Goal: Feedback & Contribution: Leave review/rating

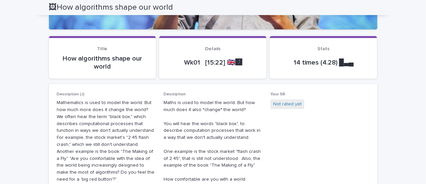
scroll to position [134, 0]
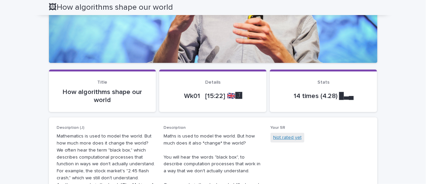
click at [286, 136] on link "Not rated yet" at bounding box center [287, 137] width 29 height 7
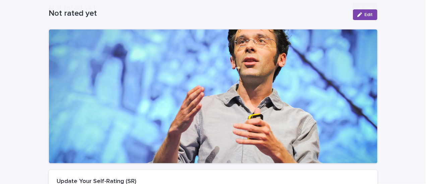
scroll to position [182, 0]
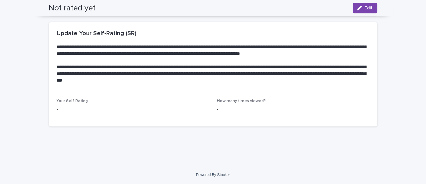
click at [229, 101] on span "How many times viewed?" at bounding box center [241, 101] width 49 height 4
click at [218, 110] on p "-" at bounding box center [293, 109] width 152 height 7
click at [217, 108] on font "-" at bounding box center [217, 109] width 1 height 5
click at [227, 100] on span "How many times viewed?" at bounding box center [241, 101] width 49 height 4
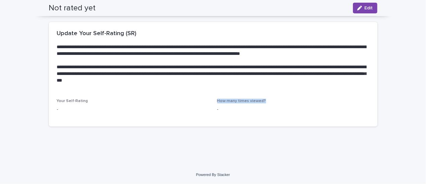
click at [227, 100] on span "How many times viewed?" at bounding box center [241, 101] width 49 height 4
click at [58, 108] on p "-" at bounding box center [133, 109] width 152 height 7
click at [67, 102] on span "Your Self-Rating" at bounding box center [72, 101] width 31 height 4
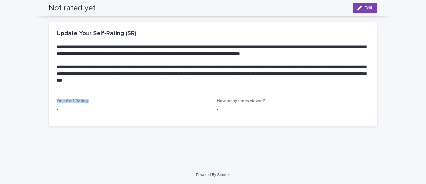
click at [67, 102] on span "Your Self-Rating" at bounding box center [72, 101] width 31 height 4
click at [68, 102] on span "Your Self-Rating" at bounding box center [72, 101] width 31 height 4
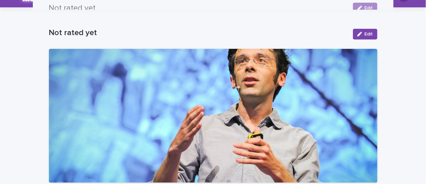
scroll to position [0, 0]
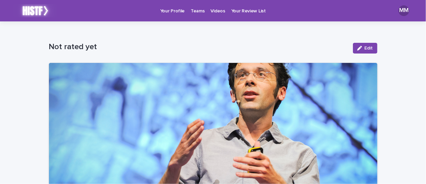
click at [167, 102] on div at bounding box center [213, 130] width 329 height 134
click at [77, 47] on font "Not rated yet" at bounding box center [73, 47] width 48 height 8
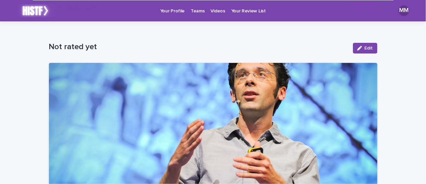
scroll to position [182, 0]
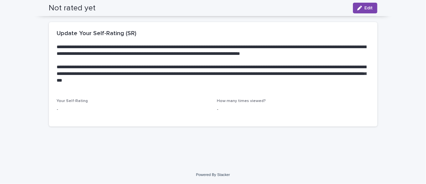
click at [235, 102] on span "How many times viewed?" at bounding box center [241, 101] width 49 height 4
click at [123, 73] on font "**********" at bounding box center [212, 74] width 311 height 18
click at [66, 107] on p "-" at bounding box center [133, 109] width 152 height 7
click at [104, 38] on p at bounding box center [212, 41] width 310 height 7
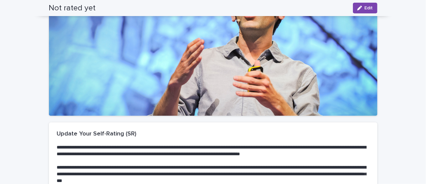
scroll to position [0, 0]
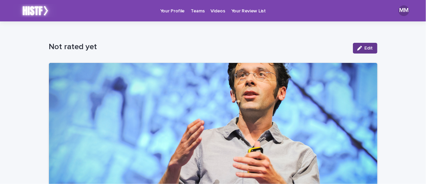
click at [366, 45] on button "Edit" at bounding box center [365, 48] width 24 height 11
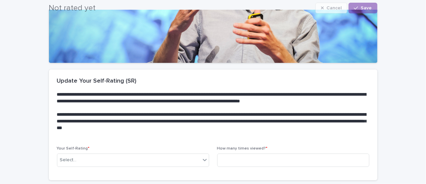
scroll to position [188, 0]
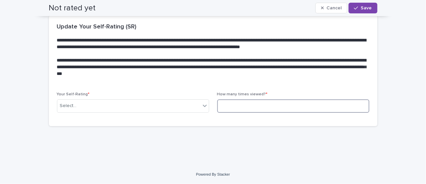
click at [227, 109] on input at bounding box center [293, 106] width 152 height 13
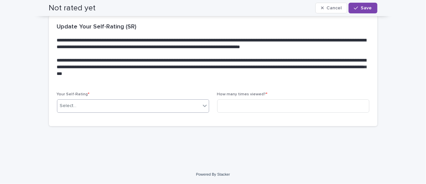
click at [125, 108] on div "Select..." at bounding box center [128, 106] width 143 height 11
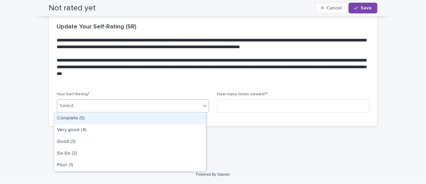
click at [147, 67] on font "**********" at bounding box center [212, 67] width 311 height 18
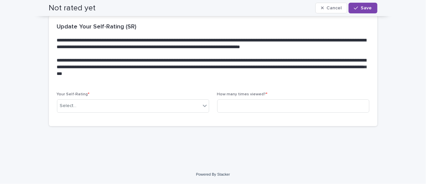
click at [233, 68] on font "**********" at bounding box center [212, 67] width 311 height 18
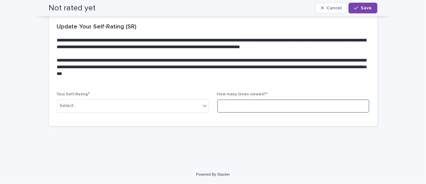
click at [249, 108] on input at bounding box center [293, 106] width 152 height 13
type input "*"
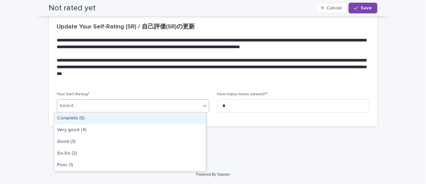
click at [111, 104] on div "Select..." at bounding box center [128, 106] width 143 height 11
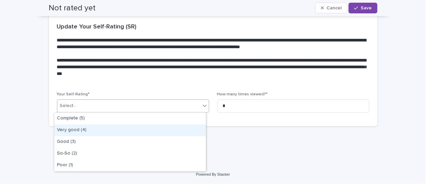
click at [100, 129] on div "Very good (4)" at bounding box center [130, 131] width 152 height 12
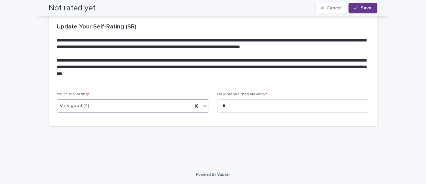
click at [361, 8] on font "Save" at bounding box center [366, 8] width 11 height 5
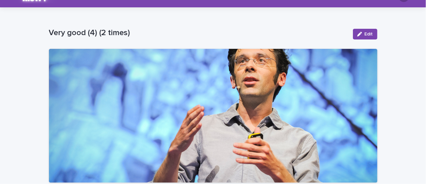
scroll to position [0, 0]
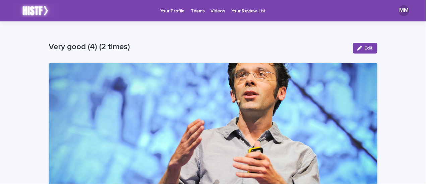
click at [213, 12] on font "Videos" at bounding box center [218, 11] width 14 height 5
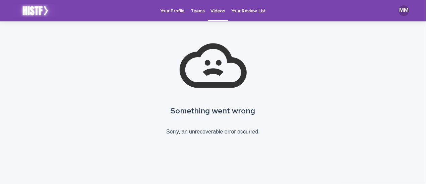
click at [215, 14] on p "Videos" at bounding box center [218, 7] width 14 height 14
click at [214, 10] on font "Videos" at bounding box center [218, 11] width 14 height 5
click at [172, 12] on font "Your Profile" at bounding box center [172, 11] width 24 height 5
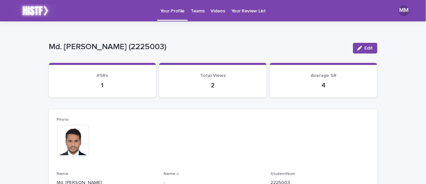
click at [321, 76] on span "Average SR" at bounding box center [324, 75] width 26 height 5
click at [213, 11] on font "Videos" at bounding box center [218, 11] width 14 height 5
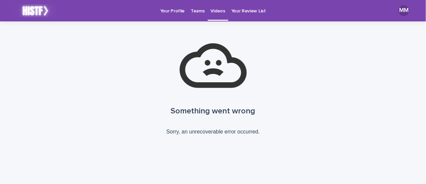
click at [241, 13] on font "Your Review List" at bounding box center [248, 11] width 35 height 5
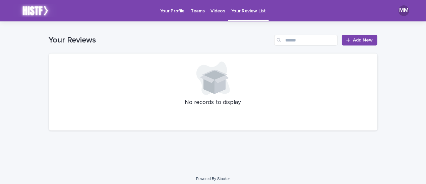
click at [199, 100] on p "No records to display" at bounding box center [213, 102] width 313 height 7
click at [359, 41] on font "Add New" at bounding box center [363, 40] width 20 height 5
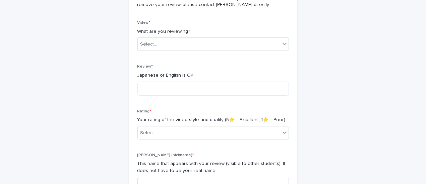
scroll to position [34, 0]
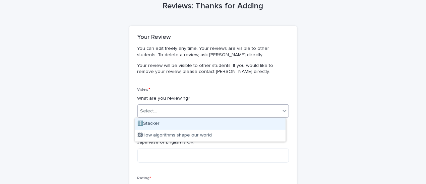
click at [190, 110] on div "Select..." at bounding box center [209, 111] width 143 height 11
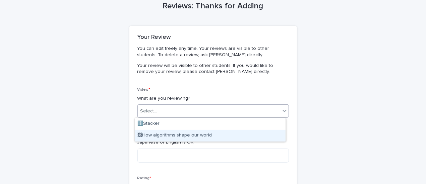
drag, startPoint x: 186, startPoint y: 128, endPoint x: 184, endPoint y: 136, distance: 7.6
click at [184, 136] on font "🖼How algorithms shape our world" at bounding box center [175, 135] width 74 height 5
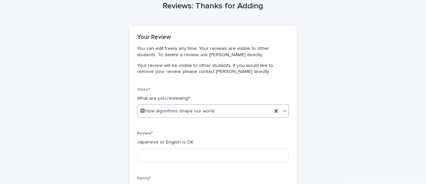
scroll to position [67, 0]
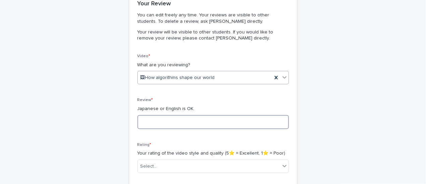
click at [177, 121] on textarea at bounding box center [214, 122] width 152 height 14
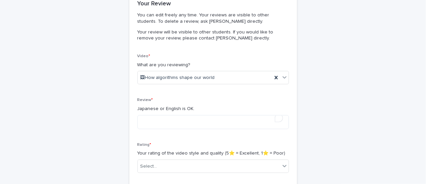
click at [169, 108] on p "Japanese or English is OK." at bounding box center [214, 109] width 152 height 7
copy p "English"
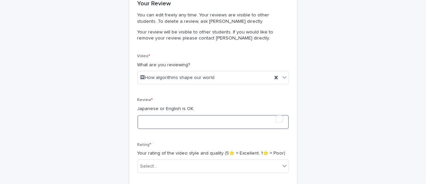
click at [171, 124] on textarea "To enrich screen reader interactions, please activate Accessibility in Grammarl…" at bounding box center [214, 122] width 152 height 14
paste textarea "*******"
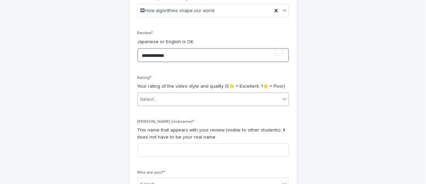
type textarea "**********"
click at [205, 100] on div "Select..." at bounding box center [209, 99] width 143 height 11
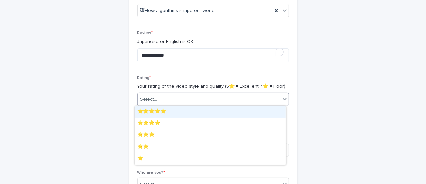
click at [174, 111] on div "⭐️⭐️⭐️⭐️⭐️" at bounding box center [210, 112] width 151 height 12
click at [169, 97] on font "⭐️⭐️⭐️⭐️⭐️" at bounding box center [155, 99] width 29 height 5
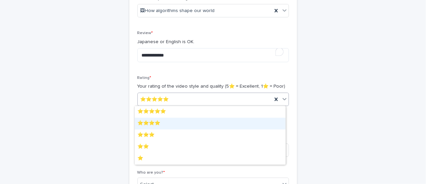
click at [172, 122] on div "⭐️⭐️⭐️⭐️" at bounding box center [210, 124] width 151 height 12
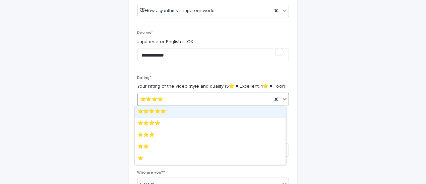
click at [159, 100] on font "⭐️⭐️⭐️⭐️" at bounding box center [152, 99] width 23 height 5
click at [162, 111] on font "⭐️⭐️⭐️⭐️⭐️" at bounding box center [152, 111] width 29 height 5
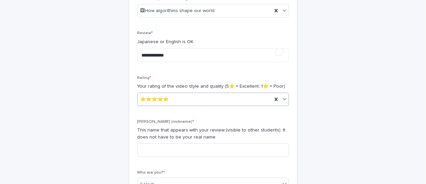
scroll to position [168, 0]
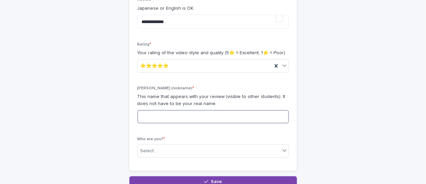
click at [173, 117] on input at bounding box center [214, 116] width 152 height 13
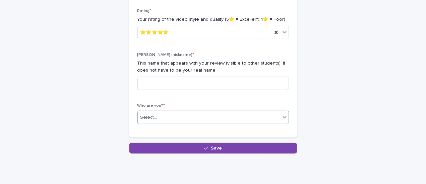
click at [184, 115] on div "Select..." at bounding box center [209, 117] width 143 height 11
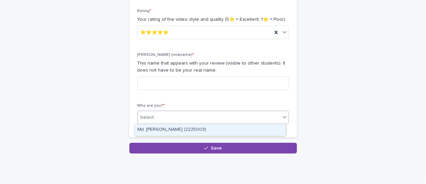
click at [186, 129] on font "Md. Abdul Momin (2225003)" at bounding box center [172, 129] width 69 height 5
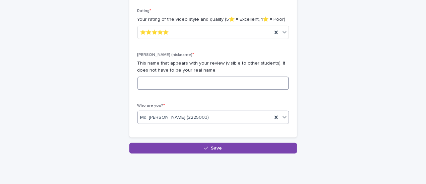
click at [168, 83] on input at bounding box center [214, 83] width 152 height 13
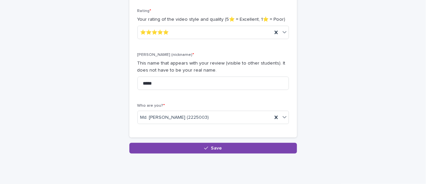
click at [175, 66] on p "This name that appears with your review (visible to other students). It does no…" at bounding box center [214, 67] width 152 height 14
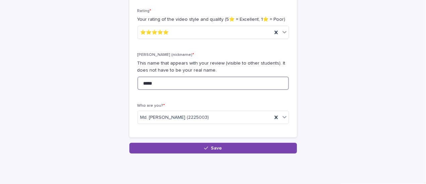
click at [157, 82] on input "*****" at bounding box center [214, 83] width 152 height 13
type input "****"
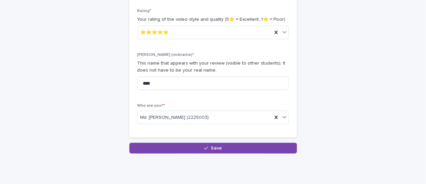
click at [194, 73] on p "This name that appears with your review (visible to other students). It does no…" at bounding box center [214, 67] width 152 height 14
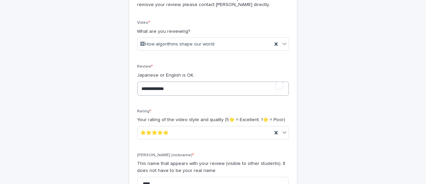
scroll to position [67, 0]
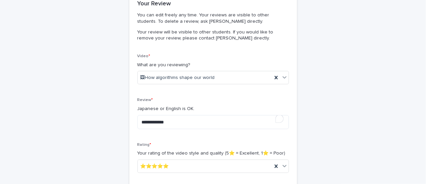
click at [207, 101] on p "Review *" at bounding box center [214, 100] width 152 height 5
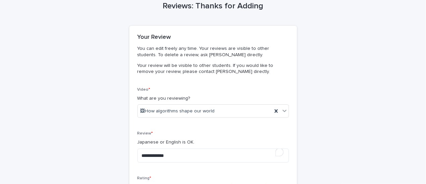
scroll to position [223, 0]
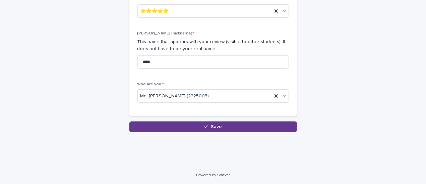
click at [211, 125] on font "Save" at bounding box center [216, 127] width 11 height 5
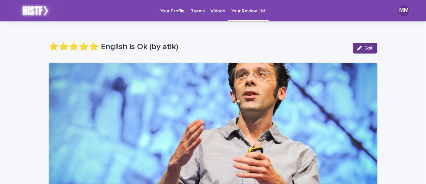
click at [358, 47] on icon "button" at bounding box center [360, 48] width 5 height 5
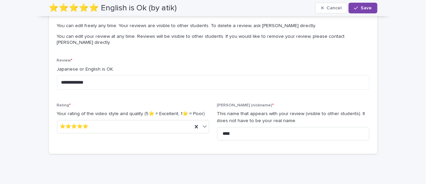
scroll to position [134, 0]
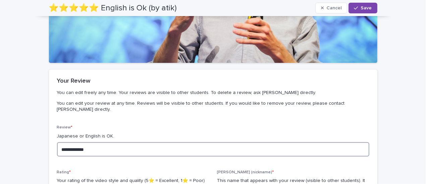
click at [144, 143] on textarea "**********" at bounding box center [213, 150] width 313 height 14
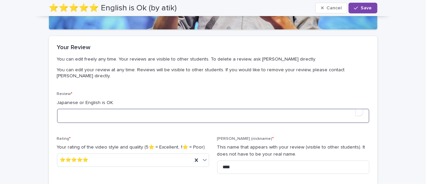
click at [128, 113] on textarea "To enrich screen reader interactions, please activate Accessibility in Grammarl…" at bounding box center [213, 116] width 313 height 14
click at [93, 109] on textarea "*" at bounding box center [213, 116] width 313 height 14
click at [87, 111] on textarea "*" at bounding box center [213, 116] width 313 height 14
paste textarea "**********"
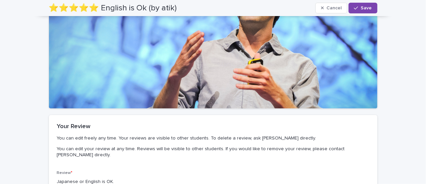
scroll to position [0, 0]
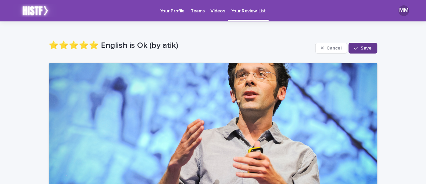
type textarea "**********"
click at [364, 51] on button "Save" at bounding box center [363, 48] width 29 height 11
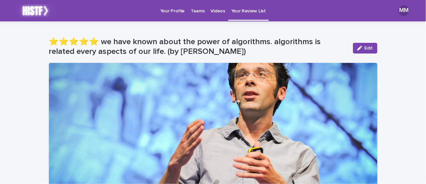
click at [167, 9] on font "Your Profile" at bounding box center [172, 11] width 24 height 5
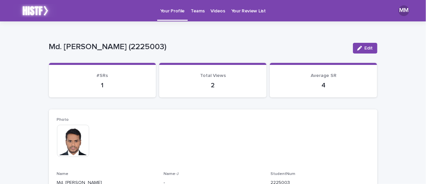
click at [213, 11] on font "Videos" at bounding box center [218, 11] width 14 height 5
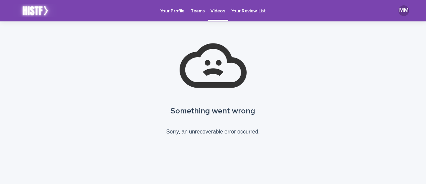
click at [37, 13] on img at bounding box center [35, 10] width 44 height 13
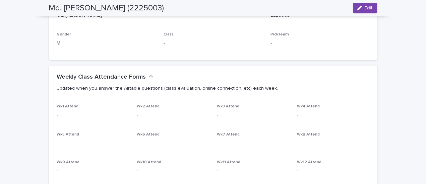
scroll to position [201, 0]
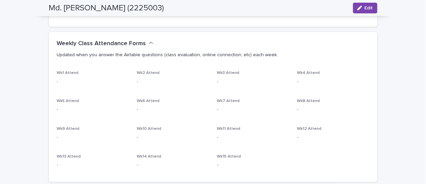
click at [224, 74] on font "Wk3 Attend" at bounding box center [228, 73] width 22 height 4
click at [90, 53] on font "Updated when you answer the Airtable questions (class evaluation, online connec…" at bounding box center [167, 55] width 221 height 5
click at [123, 56] on font "Updated when you answer the Airtable questions (class evaluation, online connec…" at bounding box center [167, 55] width 221 height 5
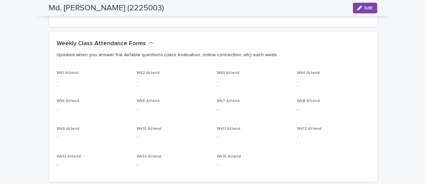
click at [143, 58] on p "Updated when you answer the Airtable questions (class evaluation, online connec…" at bounding box center [212, 55] width 310 height 6
click at [142, 57] on font "Updated when you answer the Airtable questions (class evaluation, online connec…" at bounding box center [167, 55] width 221 height 5
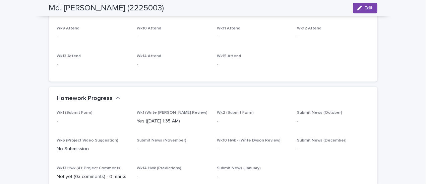
click at [78, 112] on font "Wk1 (Submit Form)" at bounding box center [75, 113] width 36 height 4
click at [71, 112] on font "Wk1 (Submit Form)" at bounding box center [75, 113] width 36 height 4
drag, startPoint x: 71, startPoint y: 112, endPoint x: 79, endPoint y: 113, distance: 8.1
click at [79, 113] on font "Wk1 (Submit Form)" at bounding box center [75, 113] width 36 height 4
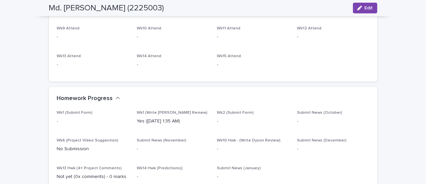
click at [148, 112] on font "Wk1 (Write [PERSON_NAME] Review)" at bounding box center [172, 113] width 71 height 4
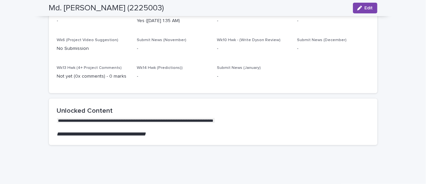
scroll to position [422, 0]
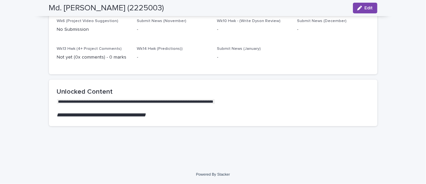
click at [107, 116] on font "**********" at bounding box center [101, 115] width 89 height 5
drag, startPoint x: 107, startPoint y: 116, endPoint x: 156, endPoint y: 118, distance: 49.7
click at [156, 118] on h2 "**********" at bounding box center [213, 115] width 313 height 6
click at [152, 118] on div at bounding box center [152, 118] width 0 height 0
click at [279, 69] on div "Wk1 (Submit Form) - Wk1 (Write Kevin Slavin Review) Yes (Sep 20 1:35 AM) Wk2 (S…" at bounding box center [213, 33] width 329 height 84
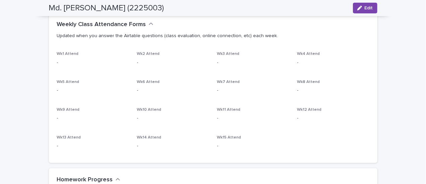
scroll to position [187, 0]
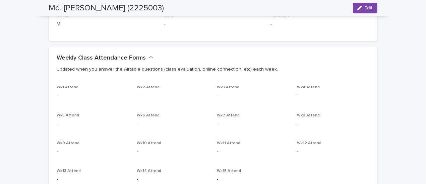
click at [109, 54] on div "Weekly Class Attendance Forms Updated when you answer the Airtable questions (c…" at bounding box center [213, 66] width 329 height 39
click at [133, 59] on font "Weekly Class Attendance Forms" at bounding box center [101, 58] width 89 height 6
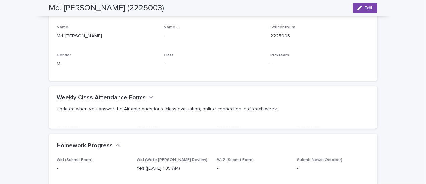
scroll to position [131, 0]
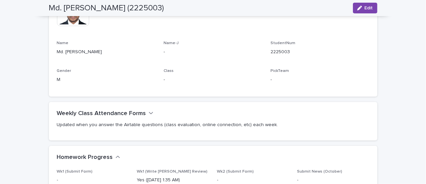
click at [149, 112] on icon "button" at bounding box center [151, 113] width 5 height 6
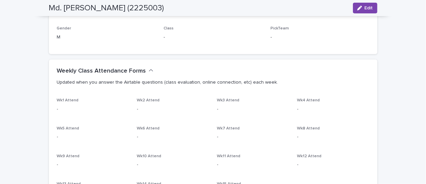
scroll to position [187, 0]
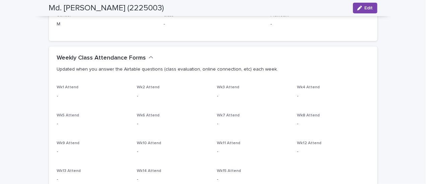
click at [109, 71] on font "Updated when you answer the Airtable questions (class evaluation, online connec…" at bounding box center [167, 69] width 221 height 5
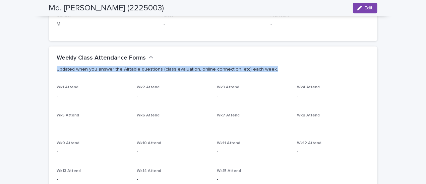
click at [109, 71] on font "Updated when you answer the Airtable questions (class evaluation, online connec…" at bounding box center [167, 69] width 221 height 5
click at [125, 69] on font "Updated when you answer the Airtable questions (class evaluation, online connec…" at bounding box center [167, 69] width 221 height 5
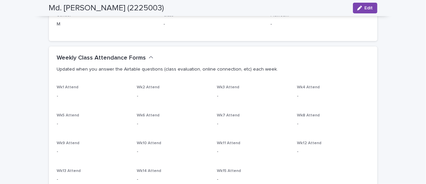
click at [182, 71] on font "Updated when you answer the Airtable questions (class evaluation, online connec…" at bounding box center [167, 69] width 221 height 5
drag, startPoint x: 182, startPoint y: 71, endPoint x: 164, endPoint y: 69, distance: 18.2
click at [164, 69] on font "Updated when you answer the Airtable questions (class evaluation, online connec…" at bounding box center [167, 69] width 221 height 5
click at [198, 67] on font "Updated when you answer the Airtable questions (class evaluation, online connec…" at bounding box center [167, 69] width 221 height 5
drag, startPoint x: 198, startPoint y: 67, endPoint x: 212, endPoint y: 69, distance: 13.9
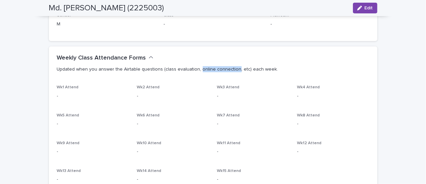
click at [212, 69] on font "Updated when you answer the Airtable questions (class evaluation, online connec…" at bounding box center [167, 69] width 221 height 5
click at [234, 69] on font "Updated when you answer the Airtable questions (class evaluation, online connec…" at bounding box center [167, 69] width 221 height 5
click at [250, 70] on font "Updated when you answer the Airtable questions (class evaluation, online connec…" at bounding box center [167, 69] width 221 height 5
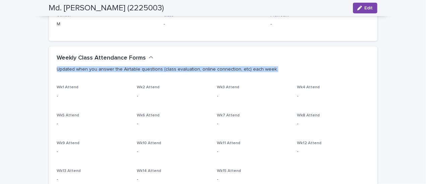
drag, startPoint x: 250, startPoint y: 70, endPoint x: 245, endPoint y: 70, distance: 4.4
click at [245, 70] on font "Updated when you answer the Airtable questions (class evaluation, online connec…" at bounding box center [167, 69] width 221 height 5
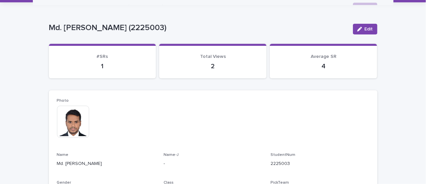
scroll to position [0, 0]
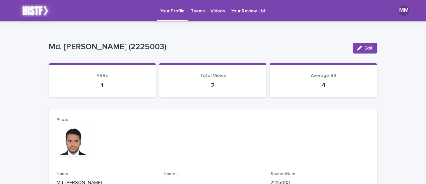
click at [195, 13] on font "Teams" at bounding box center [198, 11] width 14 height 5
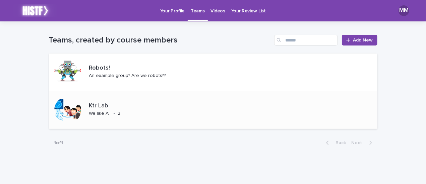
click at [109, 112] on div "Ktr Lab We like AI. • 2" at bounding box center [115, 110] width 56 height 21
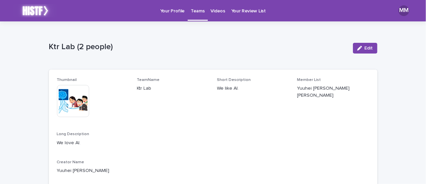
scroll to position [61, 0]
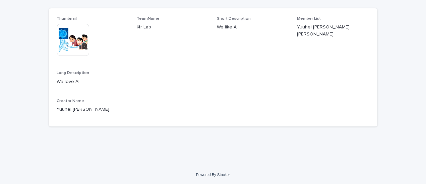
click at [71, 110] on font "Yuuhei HANDA" at bounding box center [83, 109] width 53 height 5
click at [71, 80] on p "We love AI." at bounding box center [213, 81] width 313 height 7
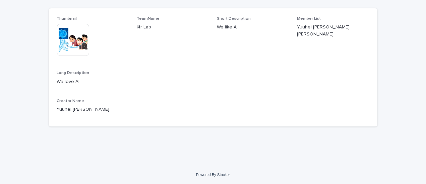
scroll to position [0, 0]
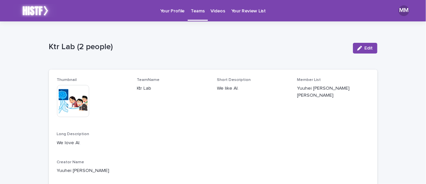
click at [60, 47] on font "Ktr Lab (2 people)" at bounding box center [81, 47] width 64 height 8
click at [52, 45] on font "Ktr Lab (2 people)" at bounding box center [81, 47] width 64 height 8
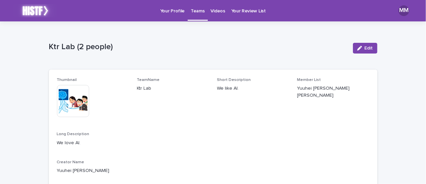
click at [91, 53] on div "Ktr Lab (2 people)" at bounding box center [198, 48] width 299 height 12
click at [360, 47] on div "button" at bounding box center [361, 48] width 7 height 5
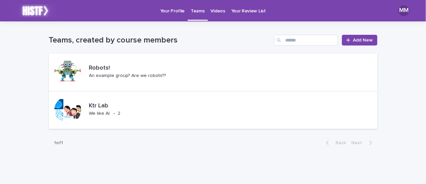
click at [166, 150] on div "1 of 1 Back Next" at bounding box center [213, 143] width 329 height 17
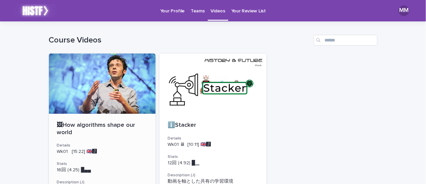
scroll to position [67, 0]
click at [87, 126] on p "🖼How algorithms shape our world" at bounding box center [102, 129] width 91 height 14
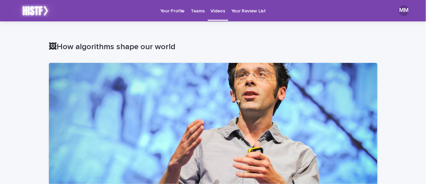
scroll to position [124, 0]
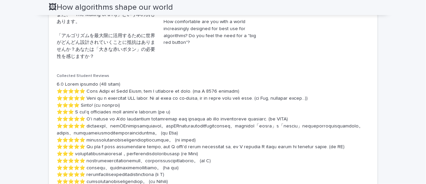
scroll to position [460, 0]
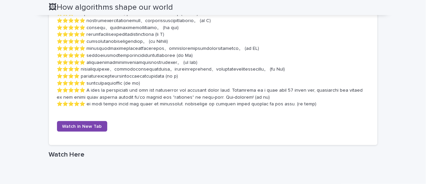
scroll to position [433, 0]
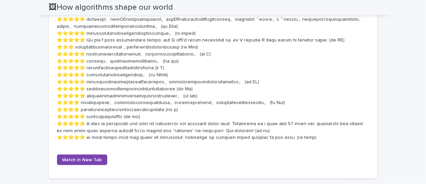
click at [230, 142] on p at bounding box center [213, 57] width 313 height 167
drag, startPoint x: 230, startPoint y: 153, endPoint x: 225, endPoint y: 152, distance: 5.5
click at [225, 142] on p at bounding box center [213, 57] width 313 height 167
click at [224, 142] on p at bounding box center [213, 57] width 313 height 167
click at [188, 102] on p at bounding box center [213, 57] width 313 height 167
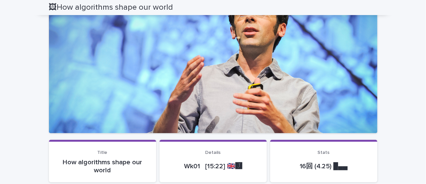
scroll to position [0, 0]
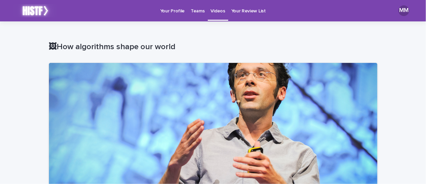
click at [215, 7] on p "Videos" at bounding box center [218, 7] width 14 height 14
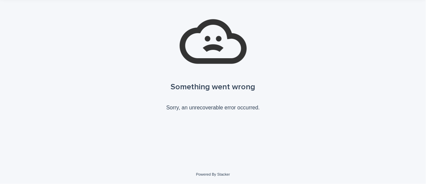
scroll to position [24, 0]
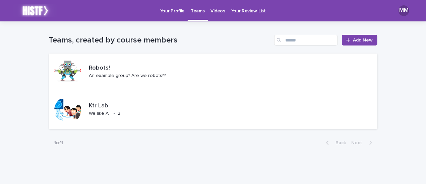
click at [216, 13] on p "Videos" at bounding box center [218, 7] width 14 height 14
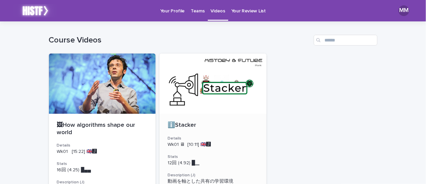
scroll to position [34, 0]
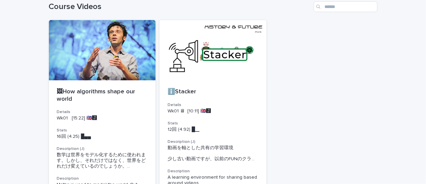
drag, startPoint x: 346, startPoint y: 57, endPoint x: 307, endPoint y: 30, distance: 47.3
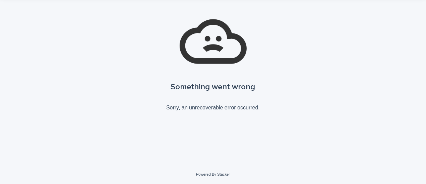
scroll to position [24, 0]
click at [199, 108] on p "Sorry, an unrecoverable error occurred." at bounding box center [213, 108] width 94 height 12
click at [200, 108] on p "Sorry, an unrecoverable error occurred." at bounding box center [213, 108] width 94 height 12
click at [227, 106] on p "Sorry, an unrecoverable error occurred." at bounding box center [213, 108] width 94 height 12
click at [217, 87] on div "Something went wrong" at bounding box center [213, 87] width 85 height 19
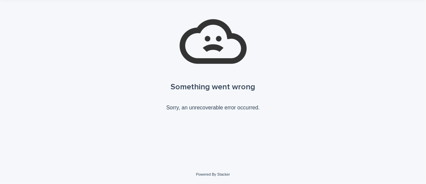
scroll to position [0, 0]
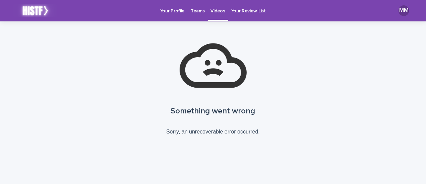
click at [204, 10] on div "Teams" at bounding box center [198, 7] width 20 height 14
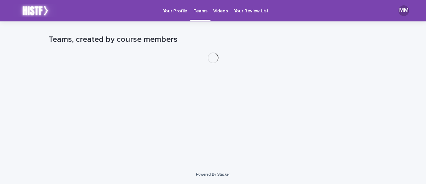
click at [214, 11] on p "Videos" at bounding box center [221, 7] width 14 height 14
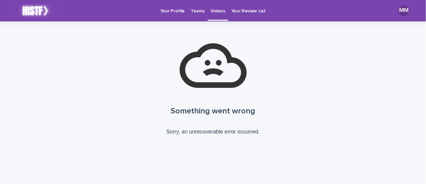
click at [258, 92] on div "Something went wrong Sorry, an unrecoverable error occurred." at bounding box center [213, 86] width 329 height 119
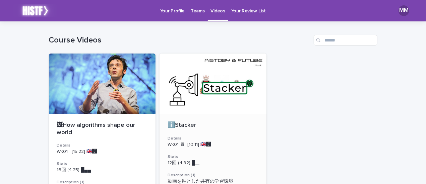
click at [212, 87] on div at bounding box center [213, 84] width 107 height 60
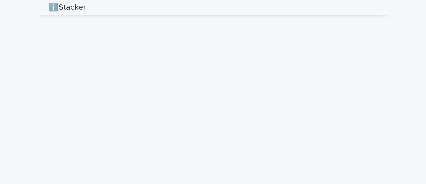
scroll to position [503, 0]
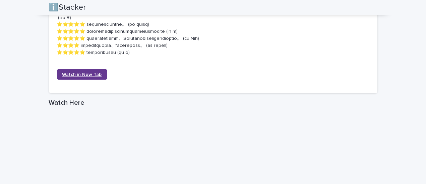
click at [64, 77] on span "Watch in New Tab" at bounding box center [82, 74] width 40 height 5
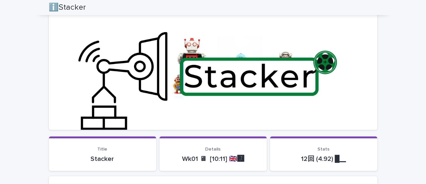
scroll to position [0, 0]
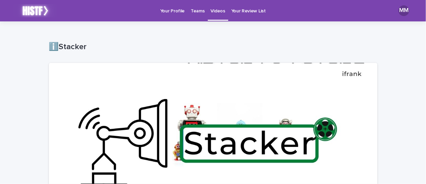
click at [168, 8] on p "Your Profile" at bounding box center [172, 7] width 24 height 14
click at [199, 13] on p "Teams" at bounding box center [198, 7] width 14 height 14
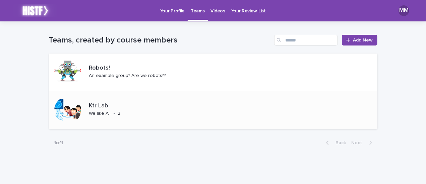
click at [95, 105] on p "Ktr Lab" at bounding box center [114, 106] width 51 height 7
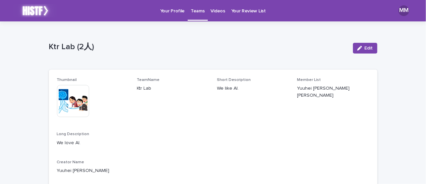
scroll to position [34, 0]
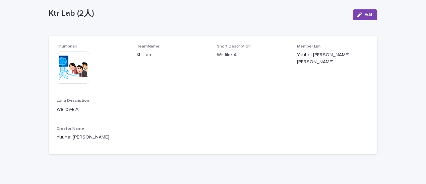
click at [79, 139] on p "Yuuhei [PERSON_NAME]" at bounding box center [93, 137] width 72 height 7
click at [307, 55] on p "Yuuhei [PERSON_NAME] [PERSON_NAME]" at bounding box center [333, 59] width 72 height 14
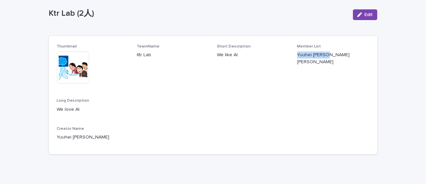
click at [307, 55] on p "Yuuhei [PERSON_NAME] [PERSON_NAME]" at bounding box center [333, 59] width 72 height 14
click at [302, 61] on p "Yuuhei [PERSON_NAME] [PERSON_NAME]" at bounding box center [333, 59] width 72 height 14
click at [225, 56] on p "We like AI." at bounding box center [253, 55] width 72 height 7
click at [52, 11] on p "Ktr Lab (2人)" at bounding box center [198, 14] width 299 height 10
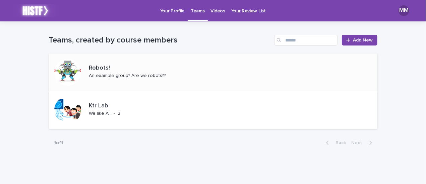
click at [158, 71] on p "Robots!" at bounding box center [138, 68] width 98 height 7
click at [154, 39] on h1 "Teams, created by course members" at bounding box center [160, 41] width 223 height 10
click at [196, 43] on h1 "Teams, created by course members" at bounding box center [160, 41] width 223 height 10
click at [173, 11] on p "Your Profile" at bounding box center [172, 7] width 24 height 14
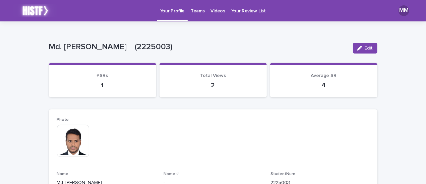
click at [217, 12] on p "Videos" at bounding box center [218, 7] width 14 height 14
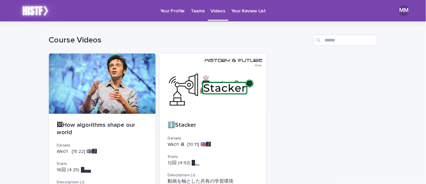
click at [245, 10] on p "Your Review List" at bounding box center [248, 7] width 35 height 14
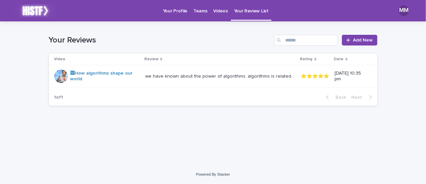
click at [219, 9] on p "Videos" at bounding box center [221, 7] width 14 height 14
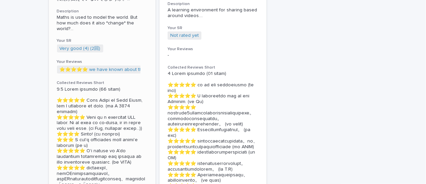
scroll to position [168, 0]
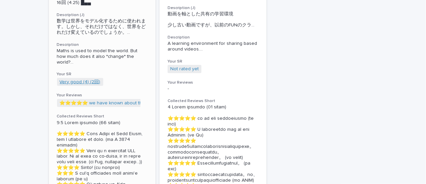
click at [76, 82] on link "Very good (4) (2回)" at bounding box center [80, 82] width 41 height 6
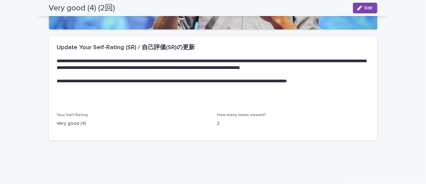
scroll to position [182, 0]
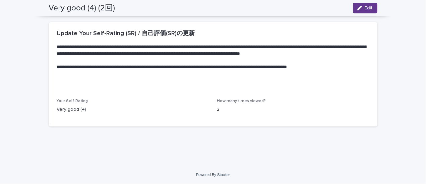
click at [366, 3] on button "Edit" at bounding box center [365, 8] width 24 height 11
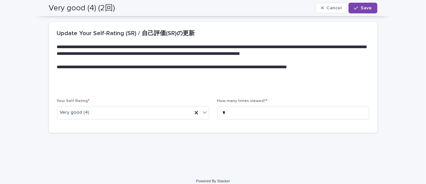
scroll to position [185, 0]
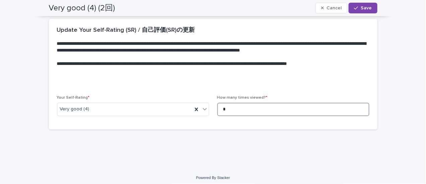
click at [254, 109] on input "*" at bounding box center [293, 109] width 152 height 13
type input "*"
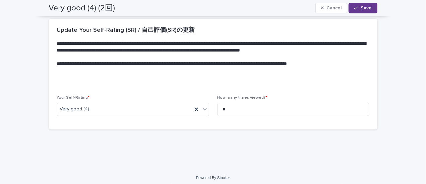
click at [362, 11] on button "Save" at bounding box center [363, 8] width 29 height 11
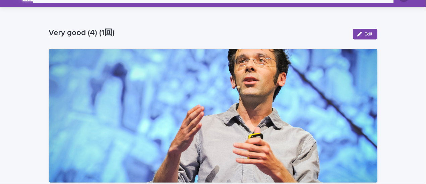
scroll to position [0, 0]
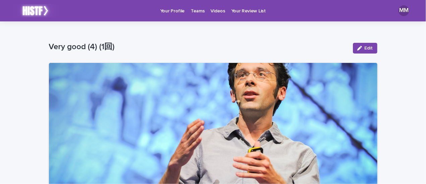
click at [242, 10] on p "Your Review List" at bounding box center [248, 7] width 35 height 14
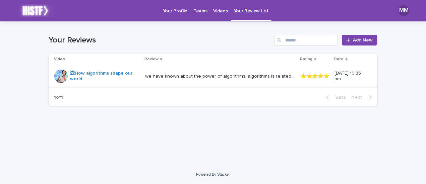
click at [176, 11] on p "Your Profile" at bounding box center [175, 7] width 24 height 14
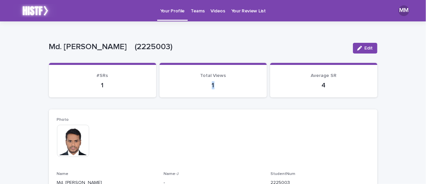
click at [212, 83] on p "1" at bounding box center [213, 85] width 91 height 8
click at [318, 85] on p "4" at bounding box center [323, 85] width 91 height 8
drag, startPoint x: 318, startPoint y: 85, endPoint x: 322, endPoint y: 86, distance: 3.9
click at [322, 86] on p "4" at bounding box center [323, 85] width 91 height 8
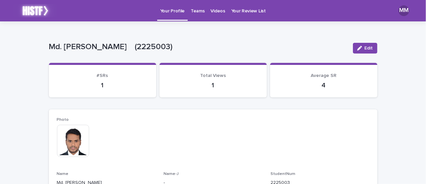
click at [322, 86] on p "4" at bounding box center [323, 85] width 91 height 8
click at [201, 77] on span "Total Views" at bounding box center [213, 75] width 26 height 5
drag, startPoint x: 201, startPoint y: 77, endPoint x: 211, endPoint y: 83, distance: 11.9
click at [211, 83] on div "Total Views 1" at bounding box center [213, 81] width 91 height 16
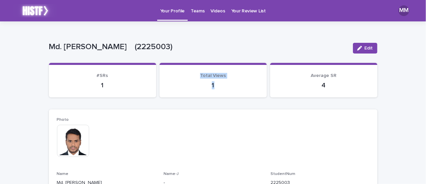
click at [224, 75] on p "Total Views" at bounding box center [213, 76] width 91 height 6
click at [329, 79] on div "Average SR 4" at bounding box center [323, 81] width 91 height 16
click at [323, 84] on p "4" at bounding box center [323, 85] width 91 height 8
click at [243, 45] on p "Md. [PERSON_NAME]　(2225003)" at bounding box center [198, 47] width 299 height 10
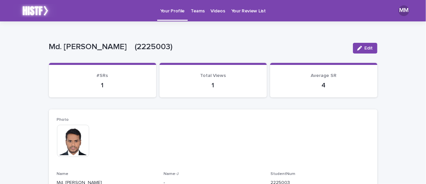
click at [240, 12] on p "Your Review List" at bounding box center [248, 7] width 35 height 14
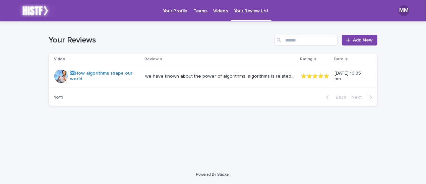
click at [196, 10] on p "Teams" at bounding box center [201, 7] width 14 height 14
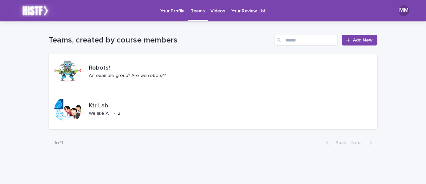
click at [178, 13] on p "Your Profile" at bounding box center [172, 7] width 24 height 14
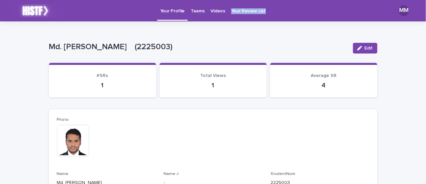
click at [213, 10] on p "Videos" at bounding box center [218, 7] width 14 height 14
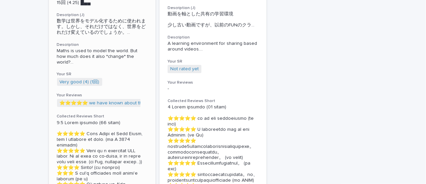
scroll to position [201, 0]
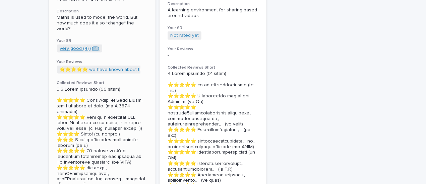
click at [70, 51] on link "Very good (4) (1回)" at bounding box center [80, 49] width 40 height 6
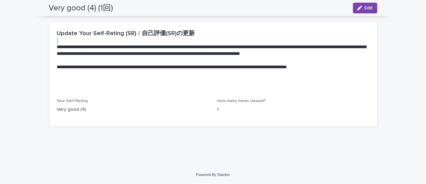
scroll to position [172, 0]
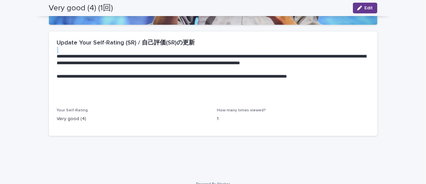
click at [360, 10] on button "Edit" at bounding box center [365, 8] width 24 height 11
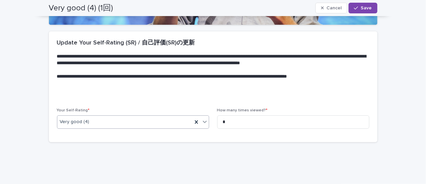
click at [128, 123] on div "Very good (4)" at bounding box center [124, 122] width 135 height 11
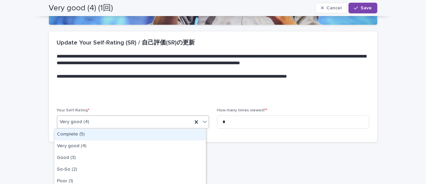
click at [118, 135] on div "Complete (5)" at bounding box center [130, 135] width 152 height 12
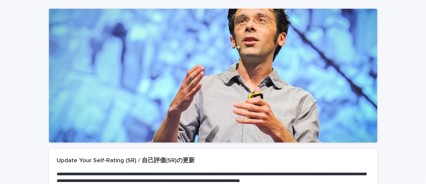
scroll to position [0, 0]
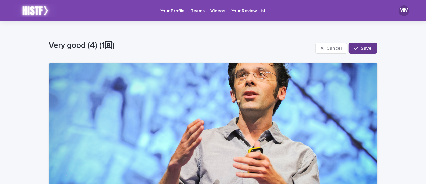
click at [361, 47] on span "Save" at bounding box center [366, 48] width 11 height 5
click at [175, 10] on p "Your Profile" at bounding box center [172, 7] width 24 height 14
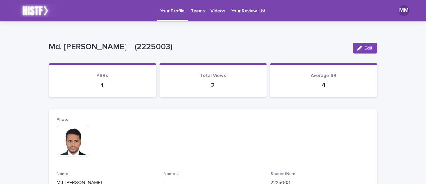
click at [208, 77] on span "Total Views" at bounding box center [213, 75] width 26 height 5
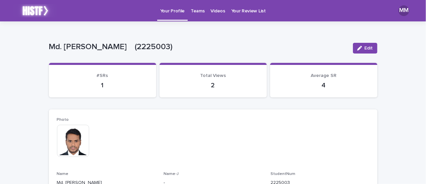
click at [208, 77] on span "Total Views" at bounding box center [213, 75] width 26 height 5
click at [210, 87] on p "2" at bounding box center [213, 85] width 91 height 8
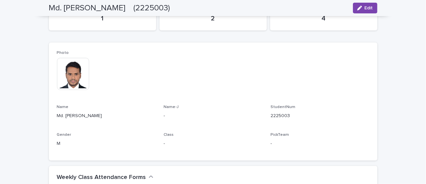
scroll to position [101, 0]
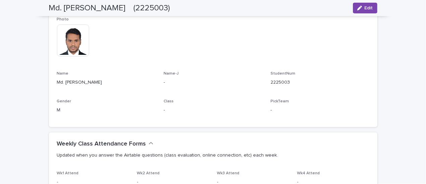
click at [162, 71] on div "Photo This file cannot be opened Download File Name Md. [PERSON_NAME] Name-J - …" at bounding box center [213, 68] width 313 height 102
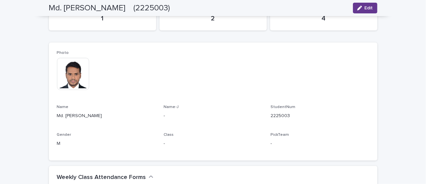
click at [362, 6] on div "button" at bounding box center [361, 8] width 7 height 5
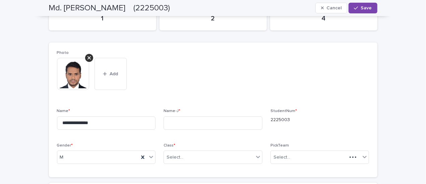
scroll to position [101, 0]
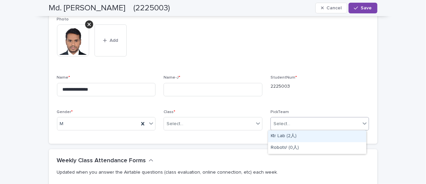
click at [288, 125] on div "Select..." at bounding box center [316, 124] width 90 height 11
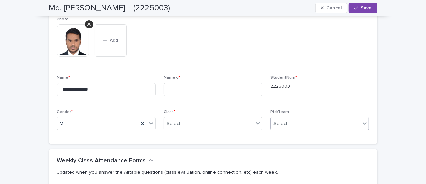
click at [288, 125] on div "Select..." at bounding box center [316, 124] width 90 height 11
click at [314, 94] on div "StudentNum * 2225003" at bounding box center [320, 85] width 99 height 20
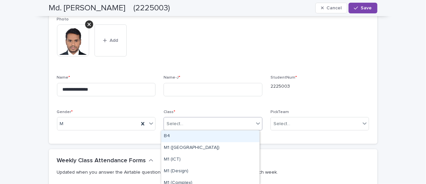
click at [176, 126] on div "Select..." at bounding box center [175, 124] width 17 height 7
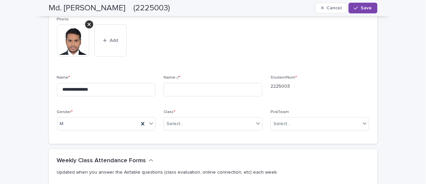
click at [343, 90] on div "StudentNum * 2225003" at bounding box center [320, 85] width 99 height 20
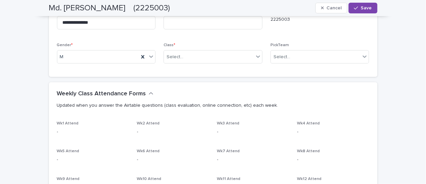
scroll to position [201, 0]
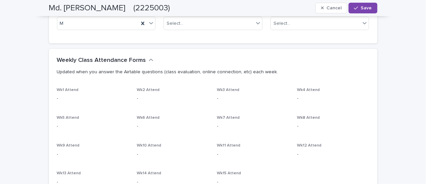
click at [61, 93] on div "Wk1 Attend -" at bounding box center [93, 98] width 72 height 20
click at [51, 98] on div "Wk1 Attend - Wk2 Attend - Wk3 Attend - Wk4 Attend - Wk5 Attend - Wk6 Attend - W…" at bounding box center [213, 144] width 329 height 112
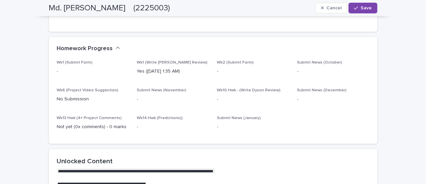
scroll to position [402, 0]
